Goal: Task Accomplishment & Management: Check status

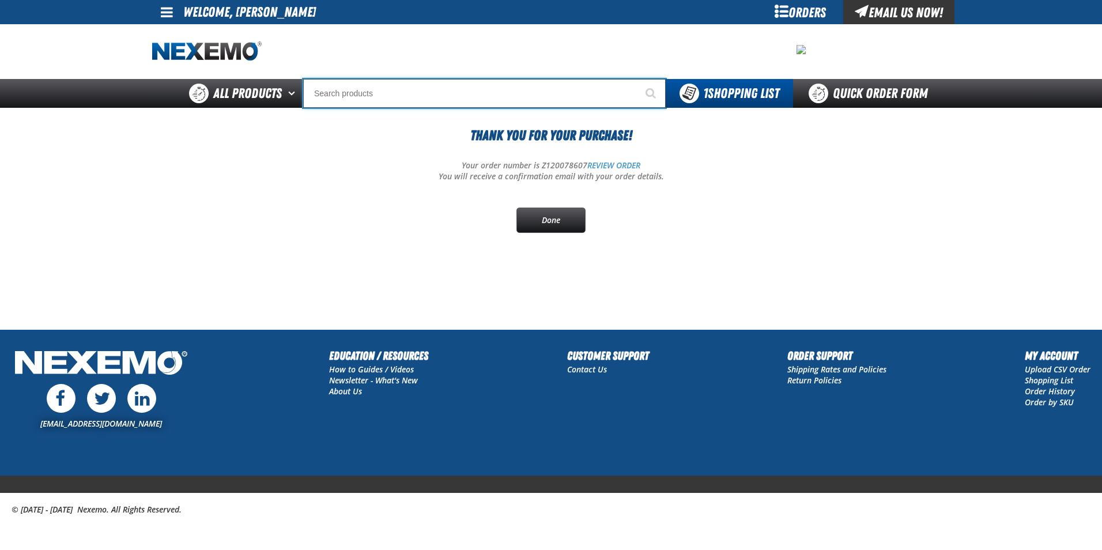
click at [393, 93] on input "Search" at bounding box center [484, 93] width 362 height 29
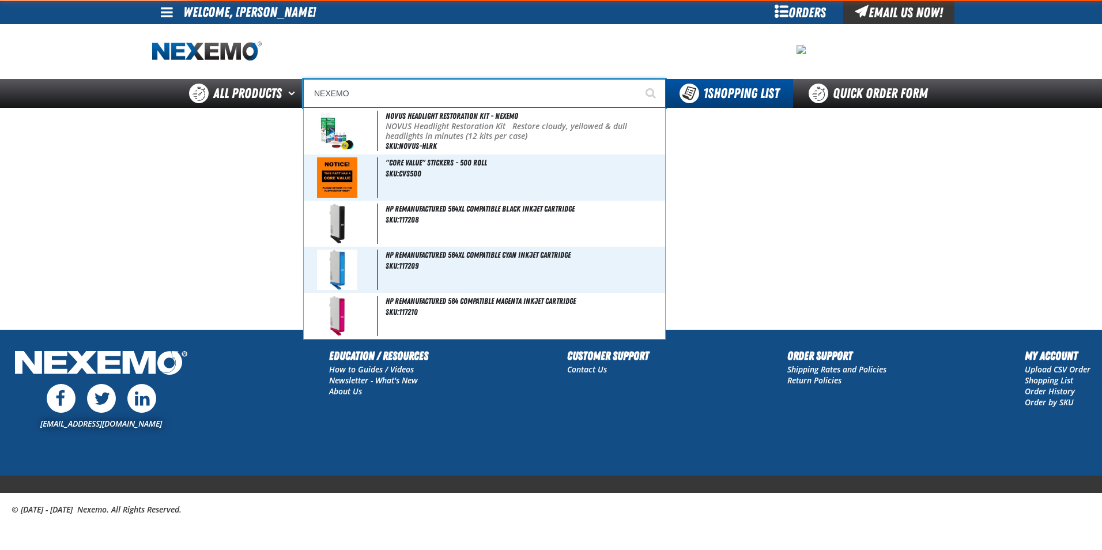
type input "NEXEMO"
click at [637, 79] on button "Start Searching" at bounding box center [651, 93] width 29 height 29
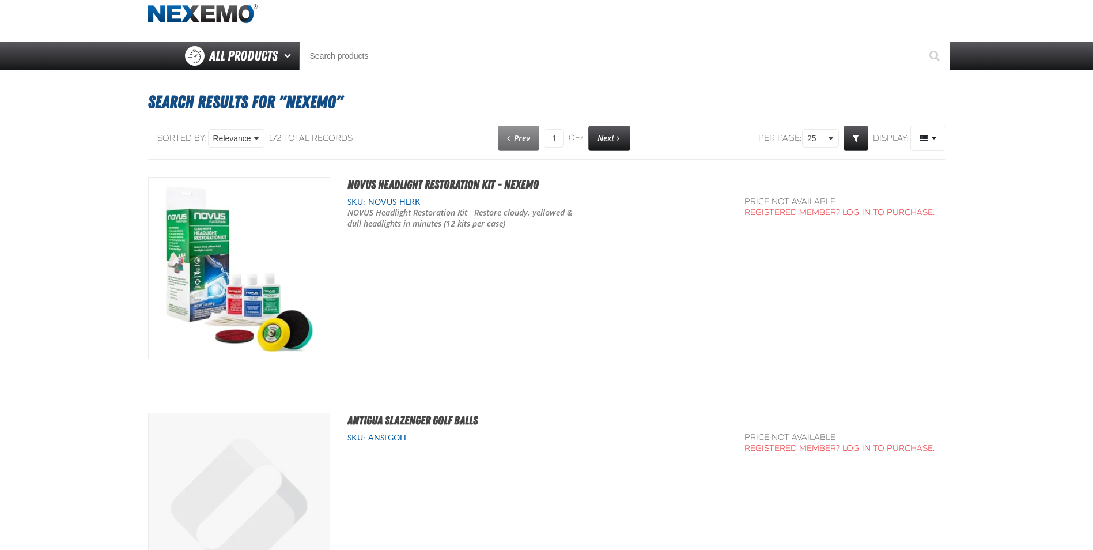
scroll to position [58, 0]
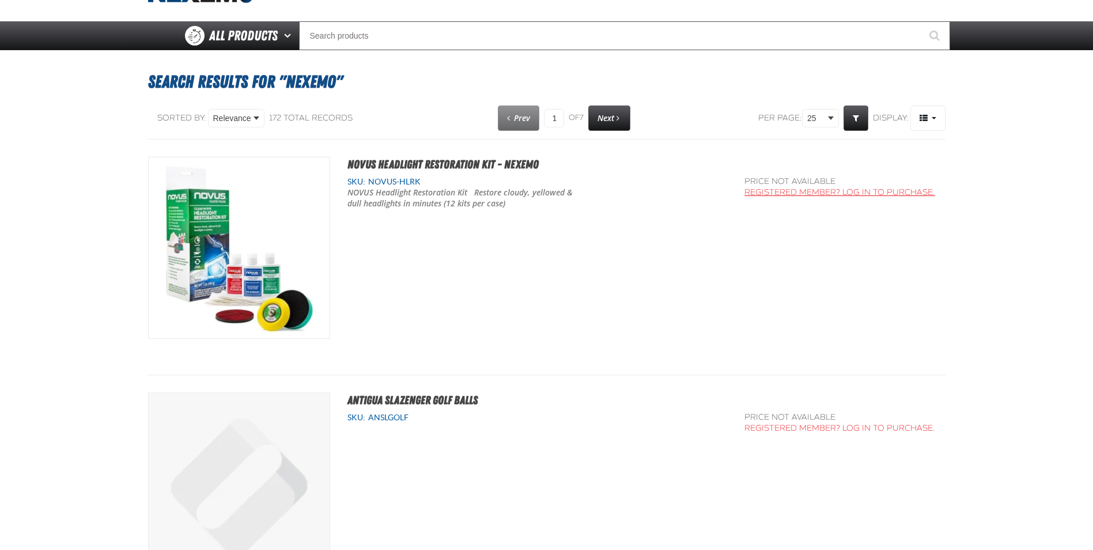
click at [846, 191] on link "Registered Member? Log In to purchase." at bounding box center [839, 192] width 191 height 10
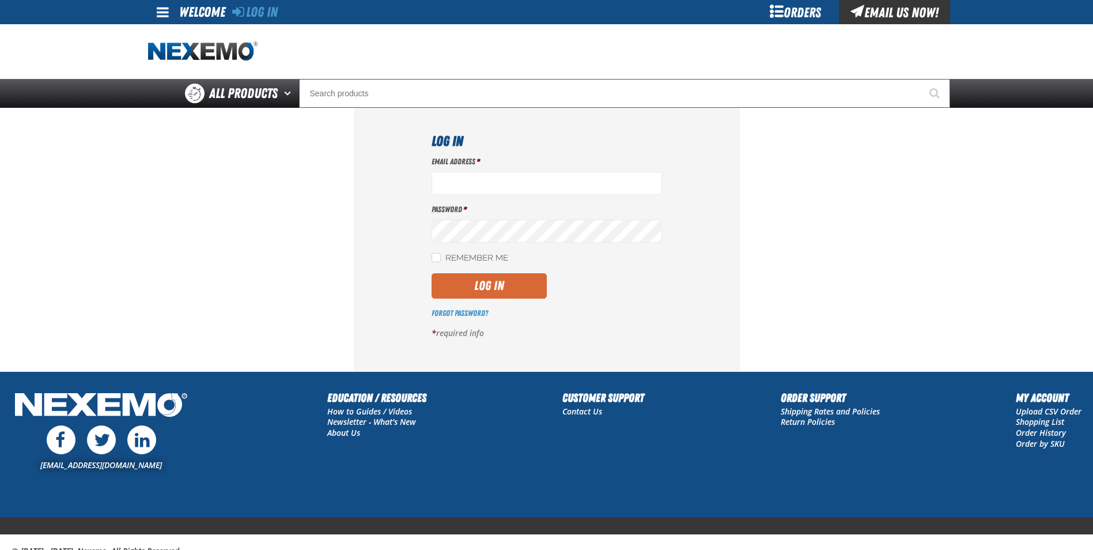
type input "[EMAIL_ADDRESS][DOMAIN_NAME]"
click at [482, 278] on button "Log In" at bounding box center [489, 285] width 115 height 25
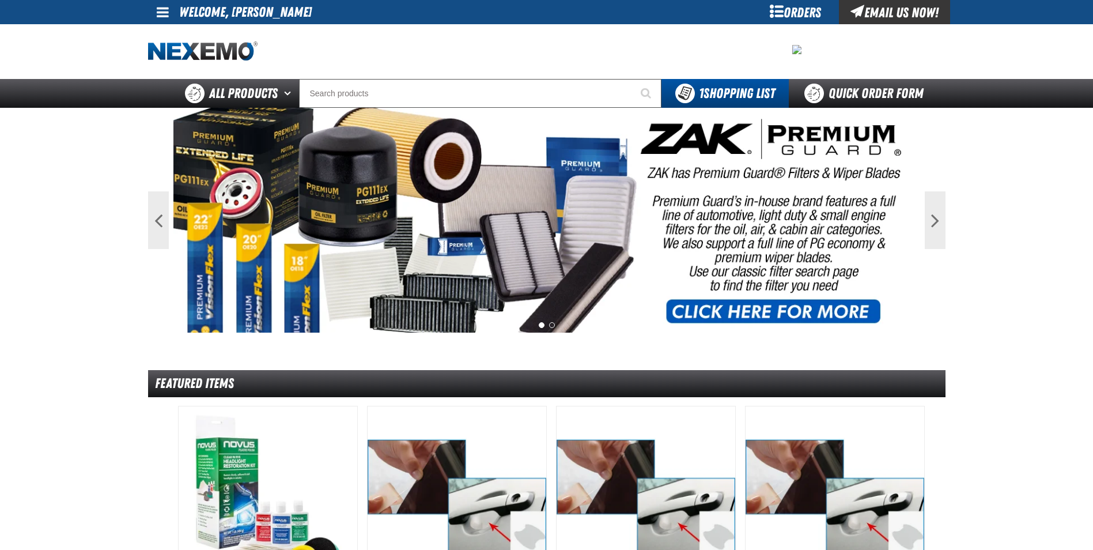
click at [368, 78] on div at bounding box center [546, 51] width 797 height 55
click at [356, 97] on input "Search" at bounding box center [480, 93] width 362 height 29
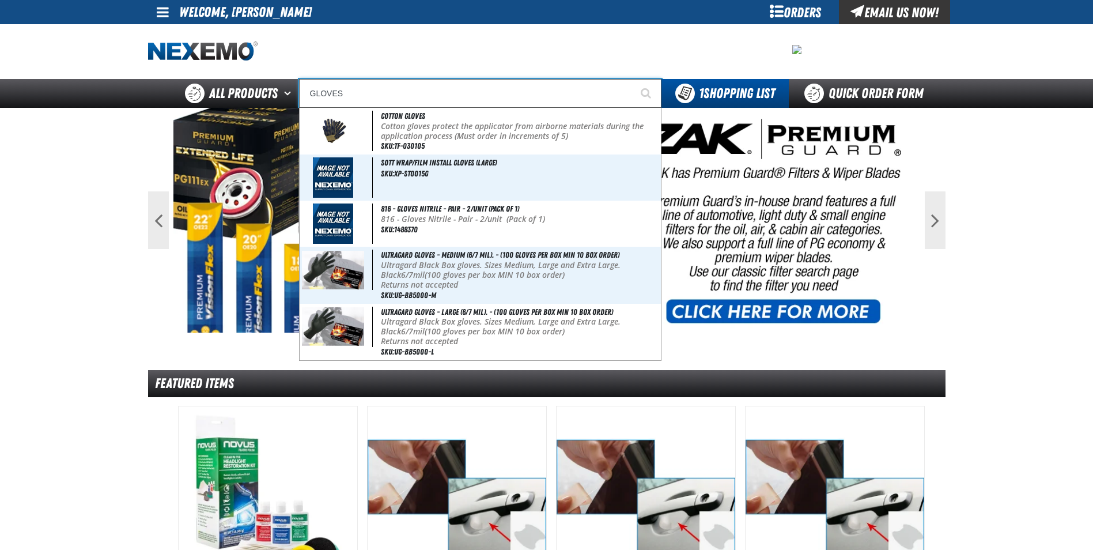
type input "GLOVES"
click at [633, 79] on button "Start Searching" at bounding box center [647, 93] width 29 height 29
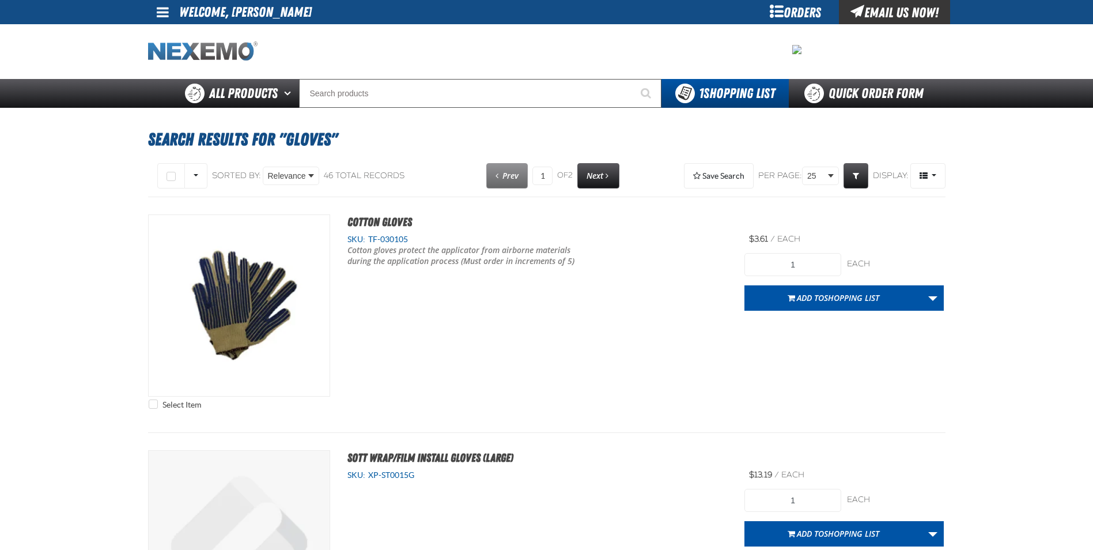
click at [232, 54] on img "Home" at bounding box center [202, 51] width 109 height 20
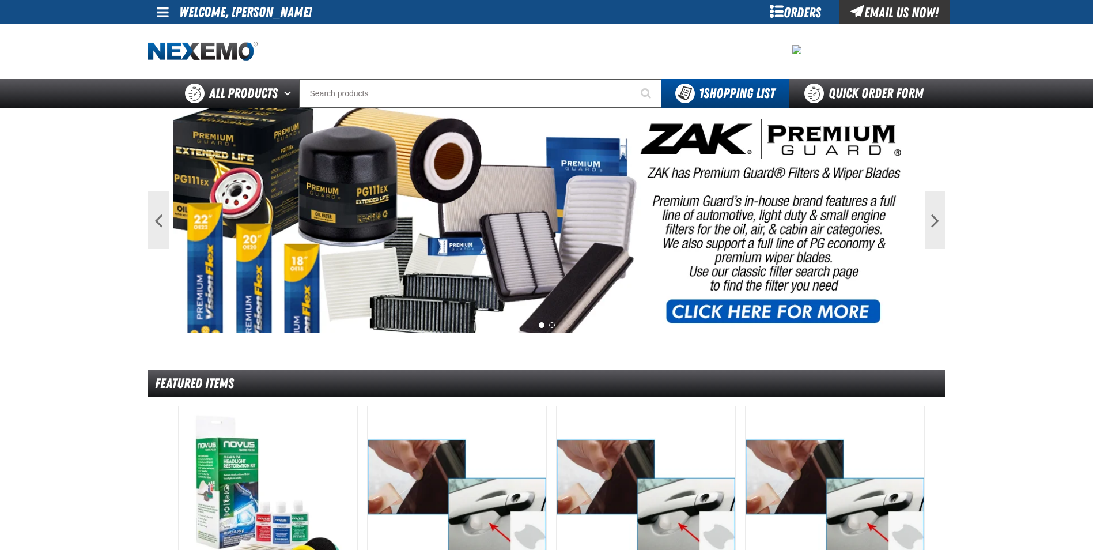
click at [787, 14] on div "Orders" at bounding box center [796, 12] width 86 height 24
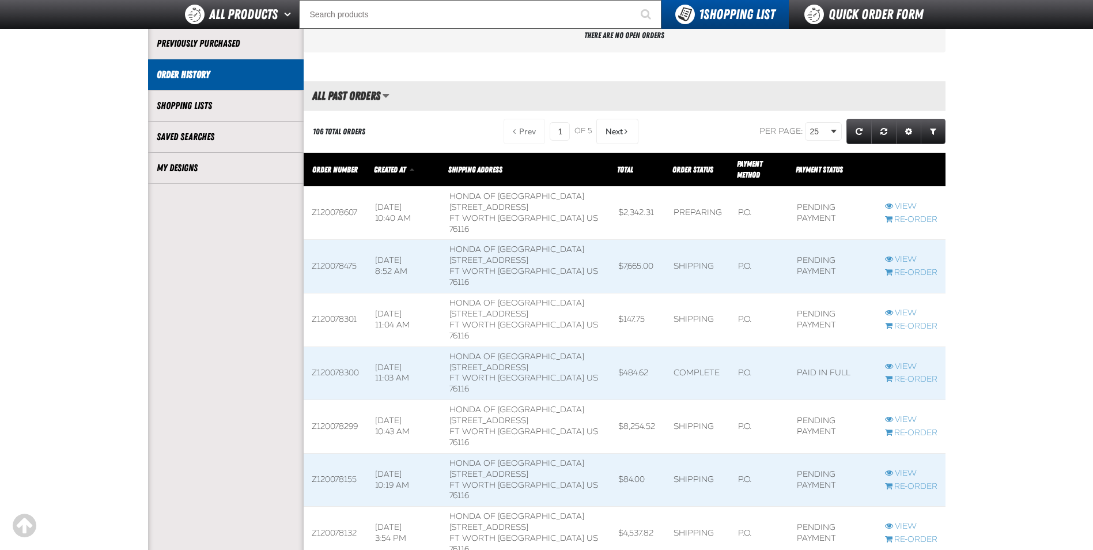
scroll to position [230, 0]
